Goal: Find specific page/section: Find specific page/section

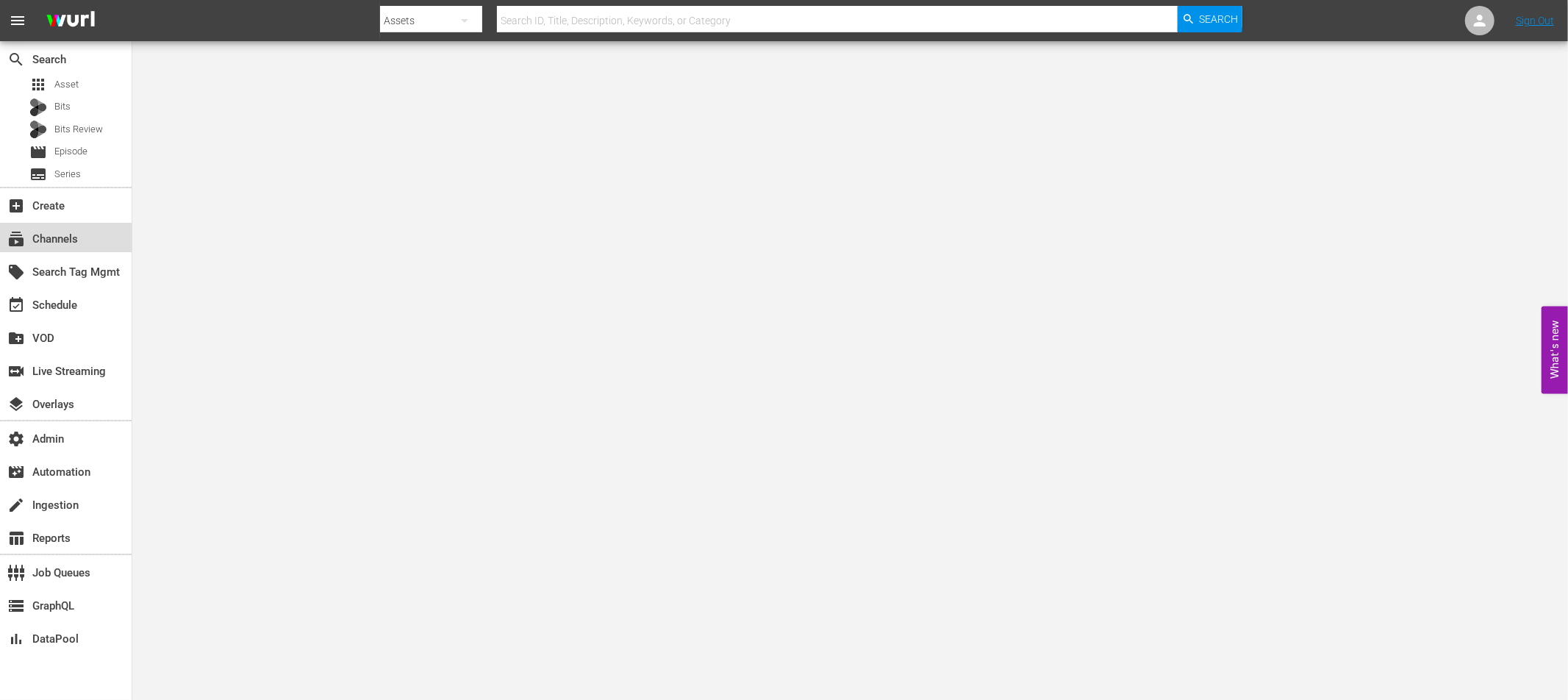
click at [67, 235] on div "subscriptions Channels" at bounding box center [41, 237] width 82 height 13
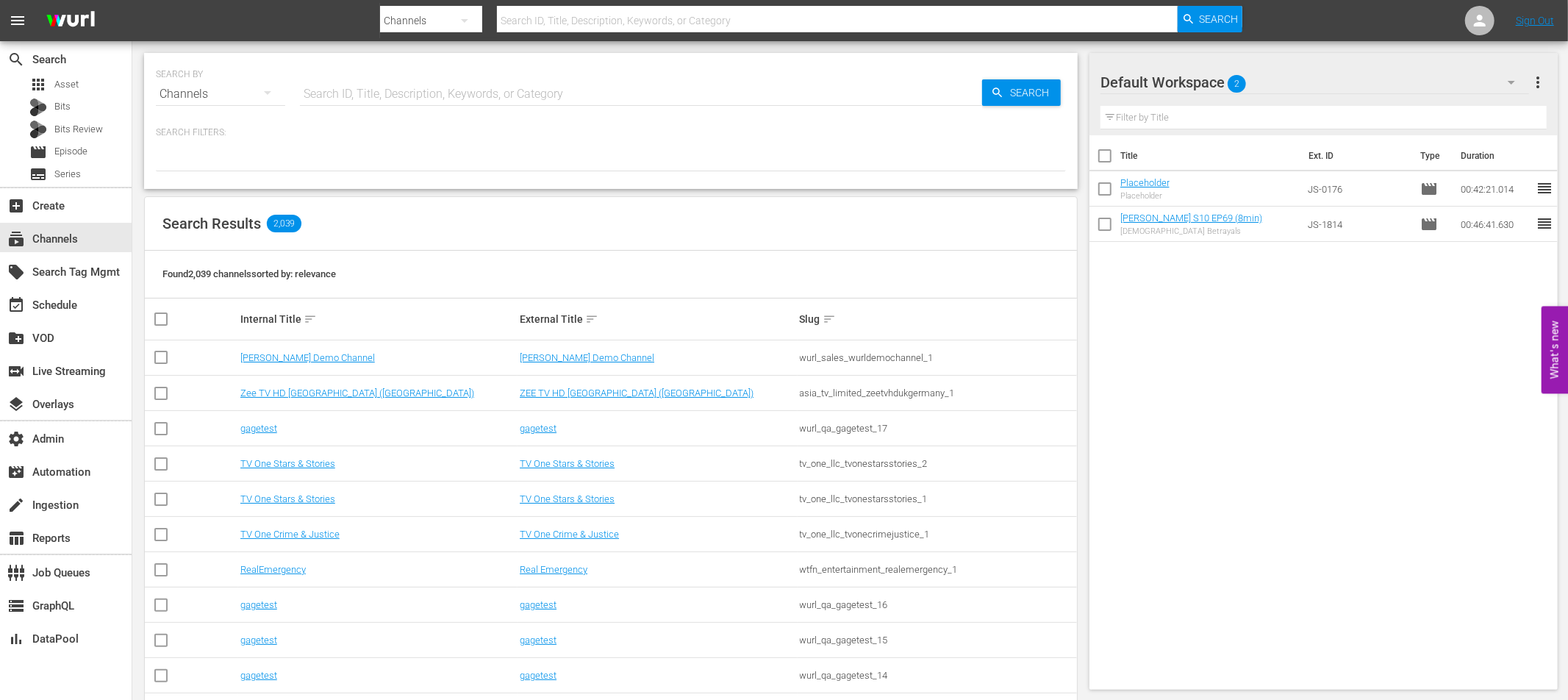
click at [345, 86] on input "text" at bounding box center [641, 94] width 683 height 36
type input "prime"
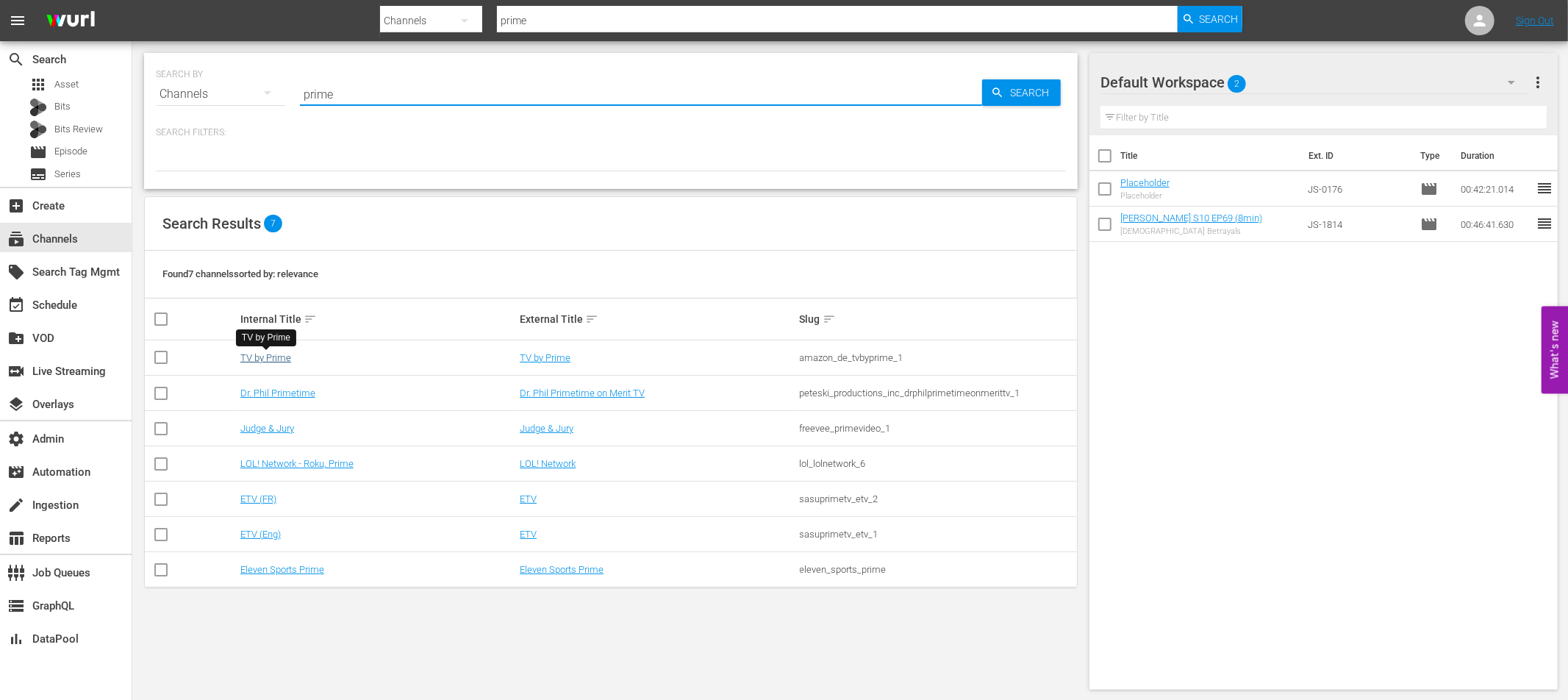
type input "prime"
click at [251, 355] on link "TV by Prime" at bounding box center [265, 357] width 51 height 11
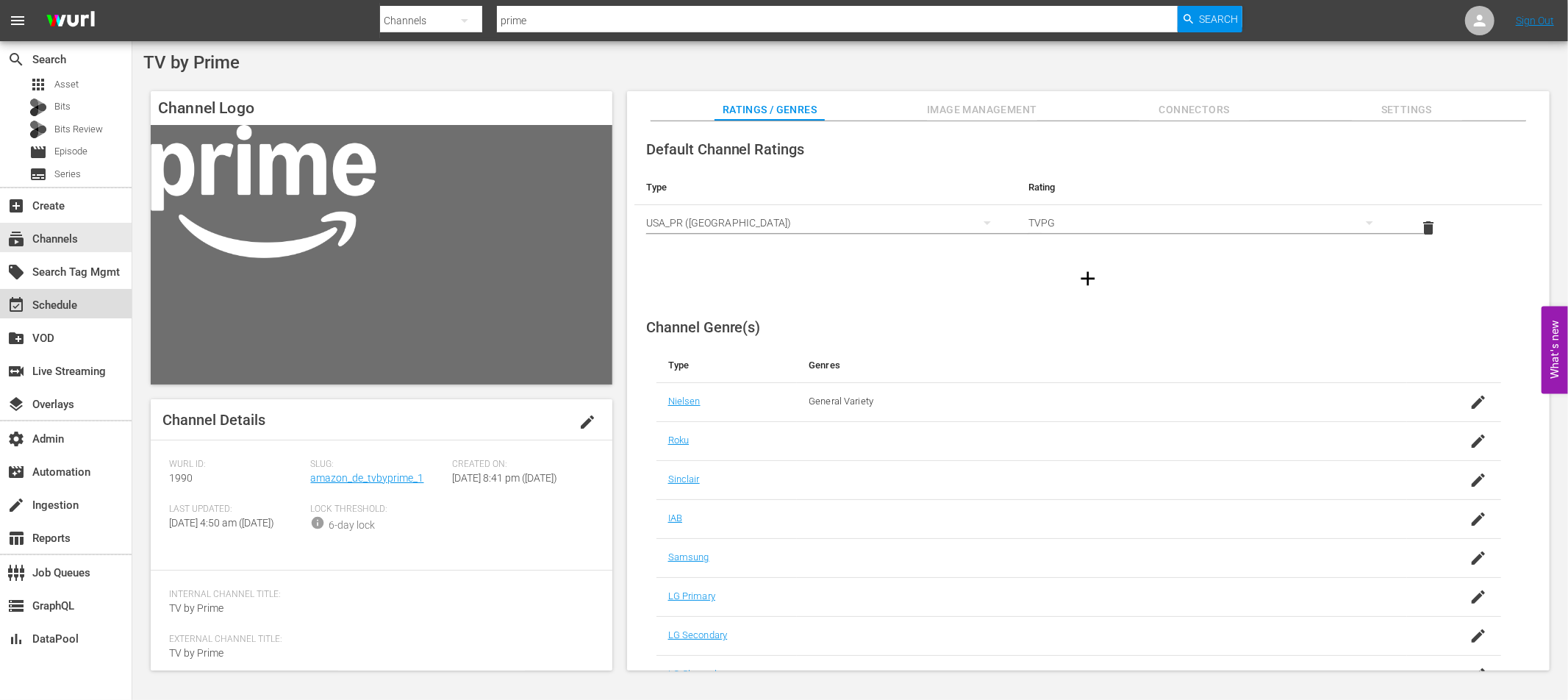
click at [61, 302] on div "event_available Schedule" at bounding box center [41, 303] width 82 height 13
